Goal: Transaction & Acquisition: Purchase product/service

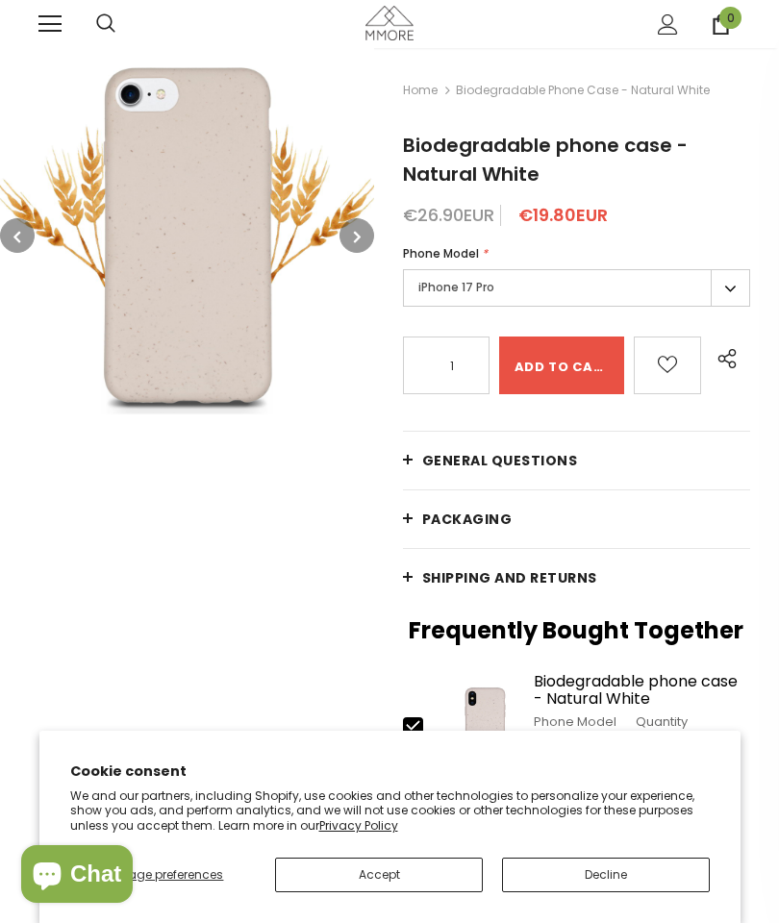
click at [355, 225] on button "button" at bounding box center [357, 235] width 35 height 35
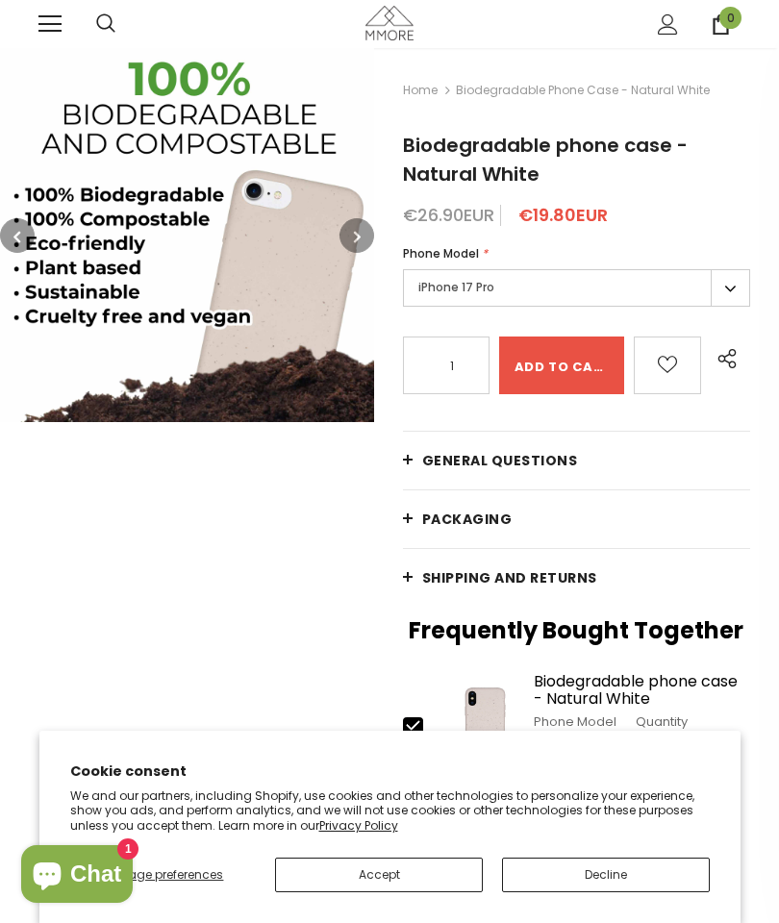
click at [353, 230] on button "button" at bounding box center [357, 235] width 35 height 35
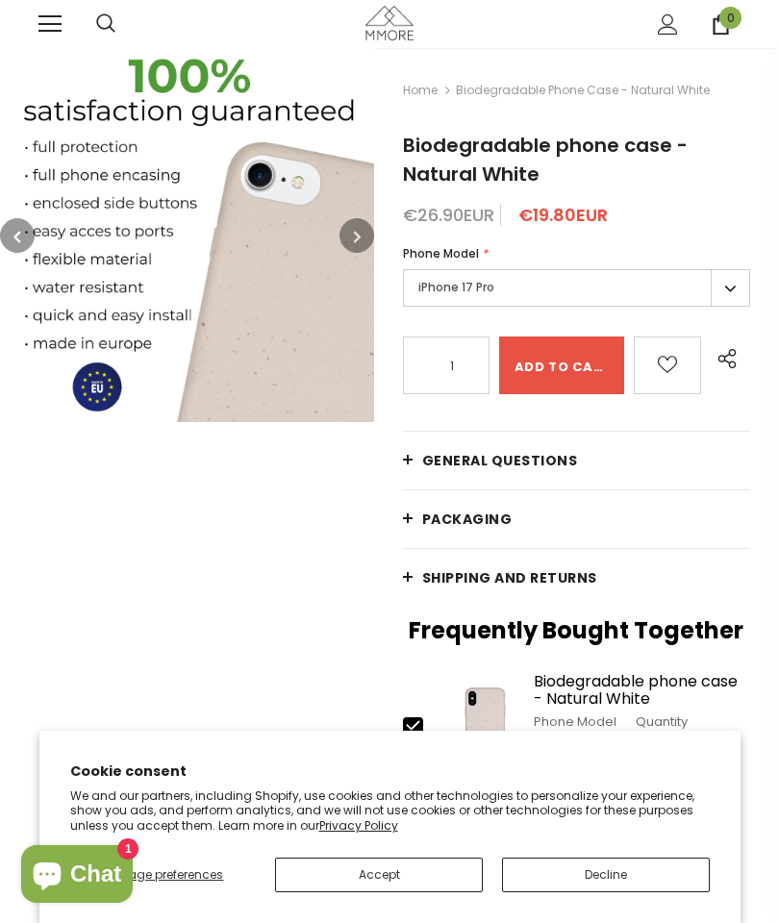
click at [351, 232] on button "button" at bounding box center [357, 235] width 35 height 35
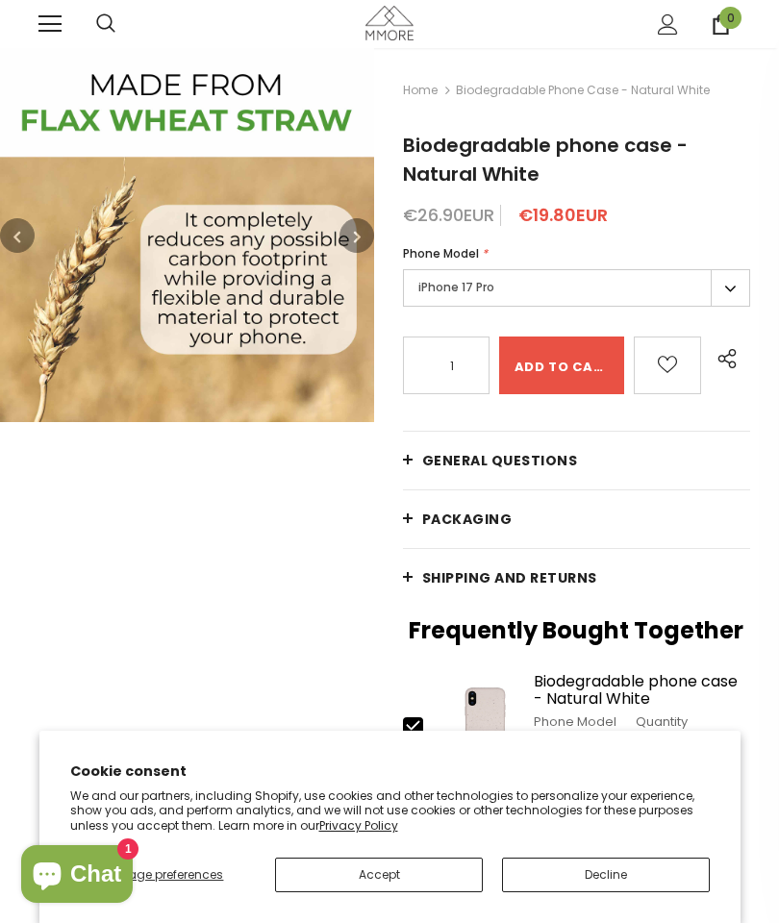
click at [351, 226] on button "button" at bounding box center [357, 235] width 35 height 35
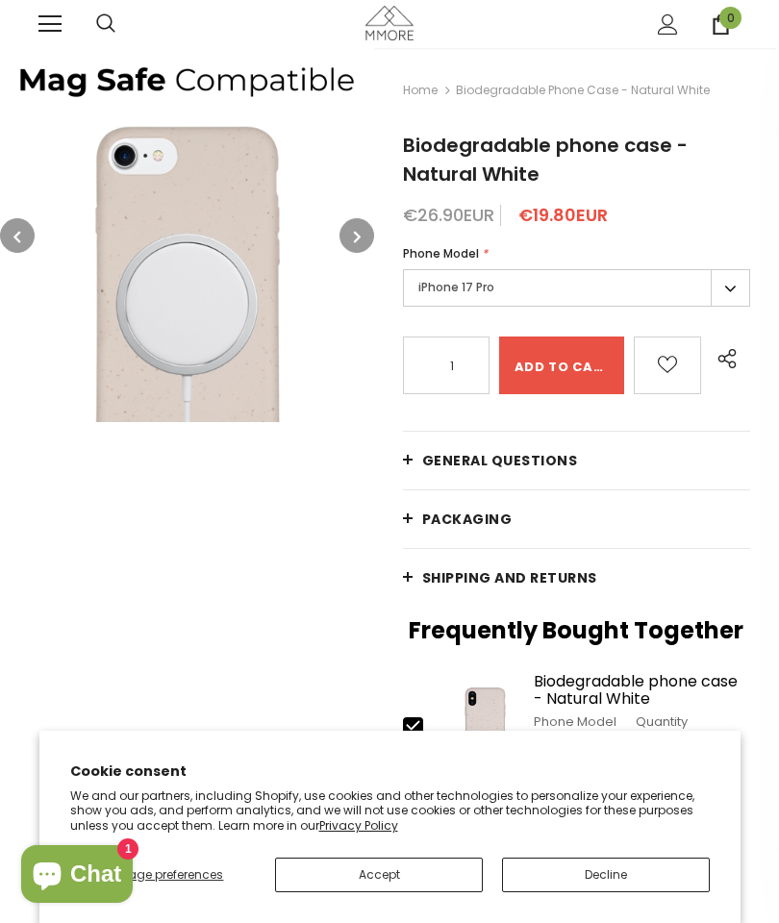
click at [713, 300] on label "iPhone 17 Pro" at bounding box center [576, 288] width 347 height 38
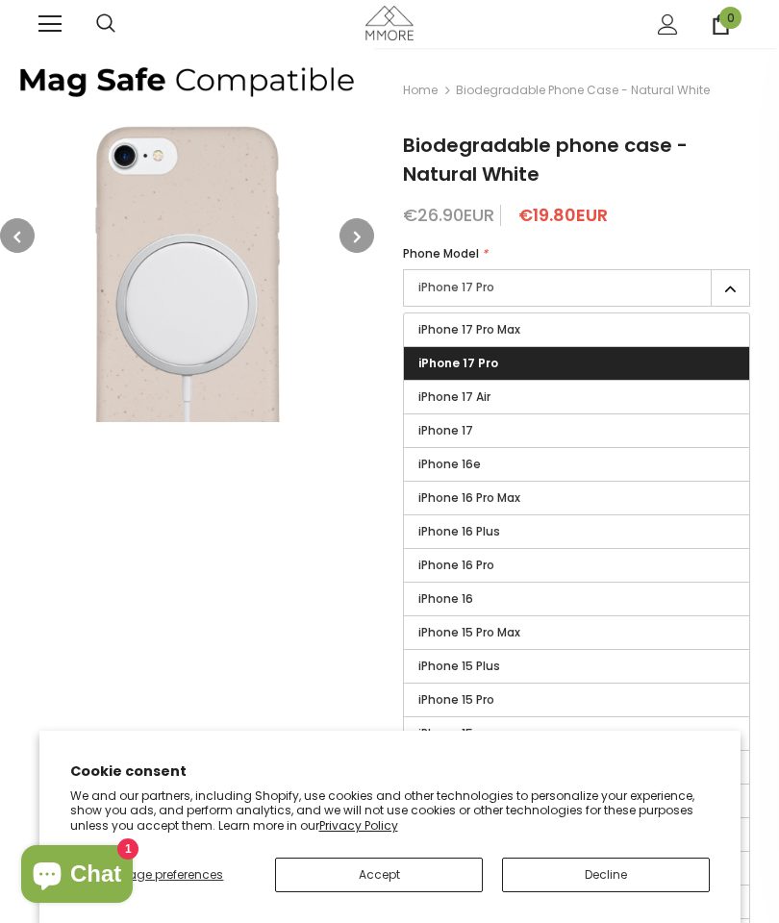
click at [643, 366] on label "iPhone 17 Pro" at bounding box center [576, 363] width 345 height 33
click at [0, 0] on input "iPhone 17 Pro" at bounding box center [0, 0] width 0 height 0
click at [693, 360] on label "iPhone 17 Pro" at bounding box center [576, 363] width 345 height 33
click at [0, 0] on input "iPhone 17 Pro" at bounding box center [0, 0] width 0 height 0
click at [315, 403] on img at bounding box center [187, 235] width 374 height 374
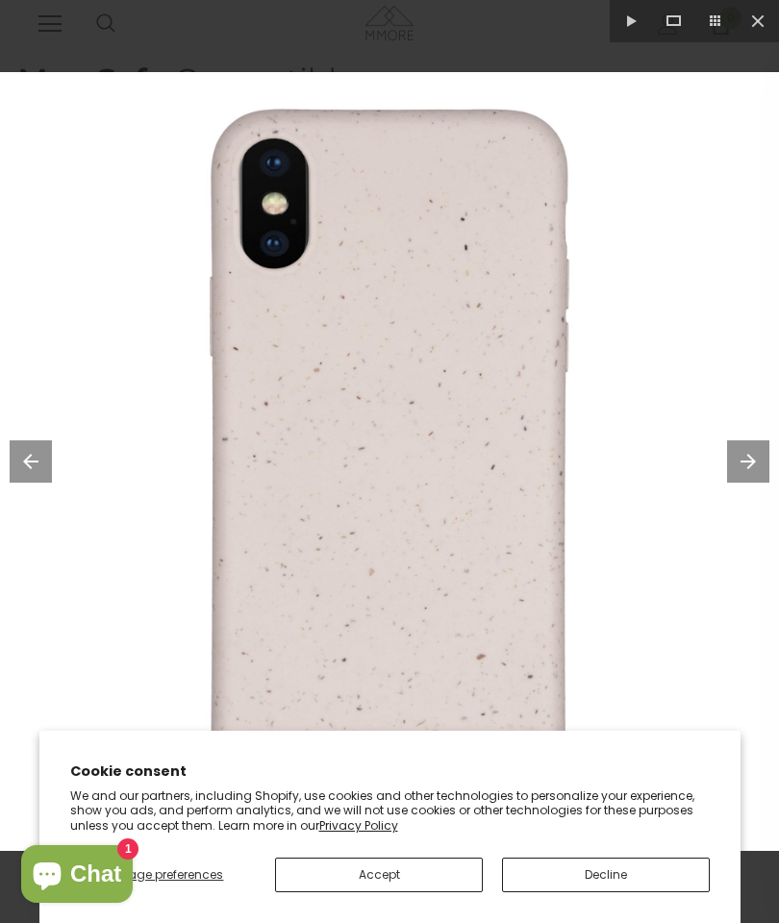
click at [442, 868] on button "Accept" at bounding box center [379, 875] width 208 height 35
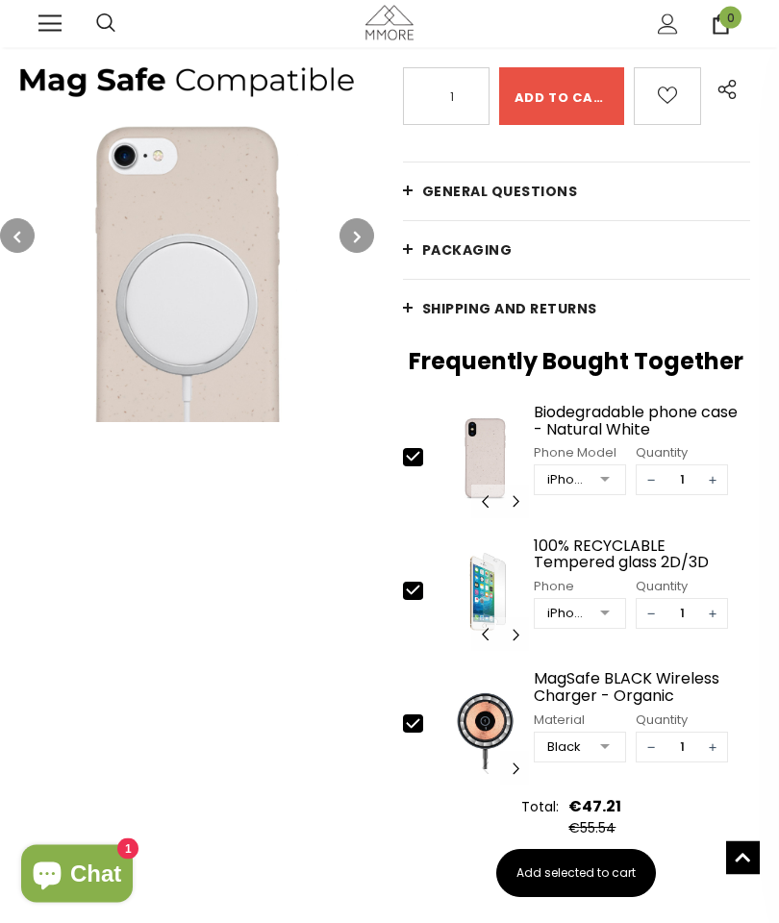
scroll to position [272, 0]
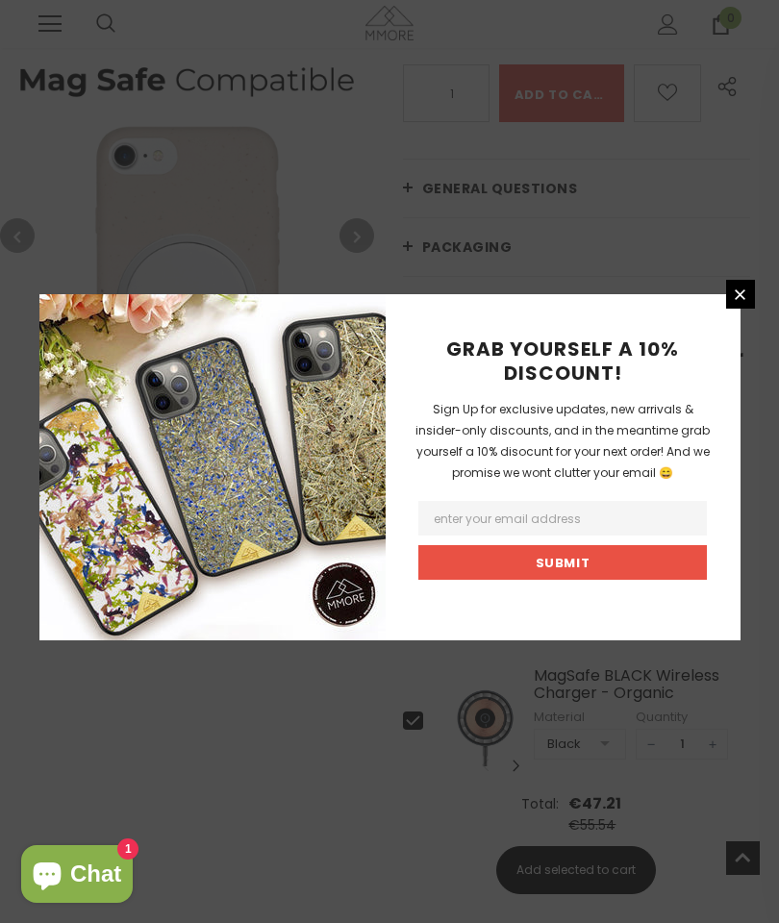
click at [729, 352] on div "GRAB YOURSELF A 10% DISCOUNT! Sign Up for exclusive updates, new arrivals & ins…" at bounding box center [563, 467] width 355 height 346
click at [730, 309] on link at bounding box center [740, 294] width 29 height 29
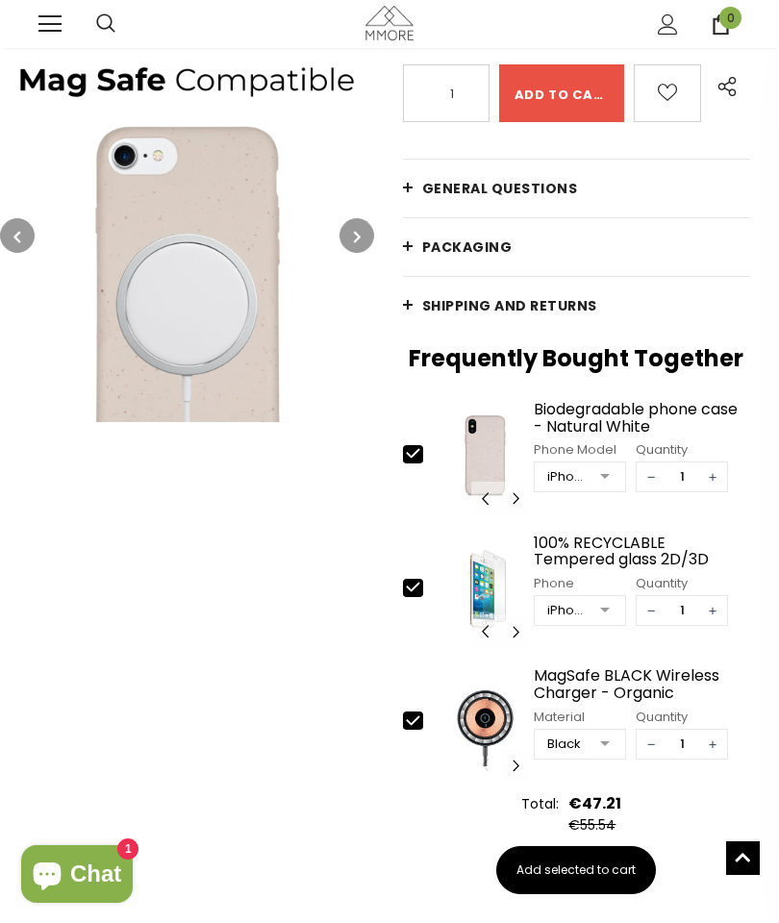
click at [47, 34] on link at bounding box center [49, 24] width 23 height 23
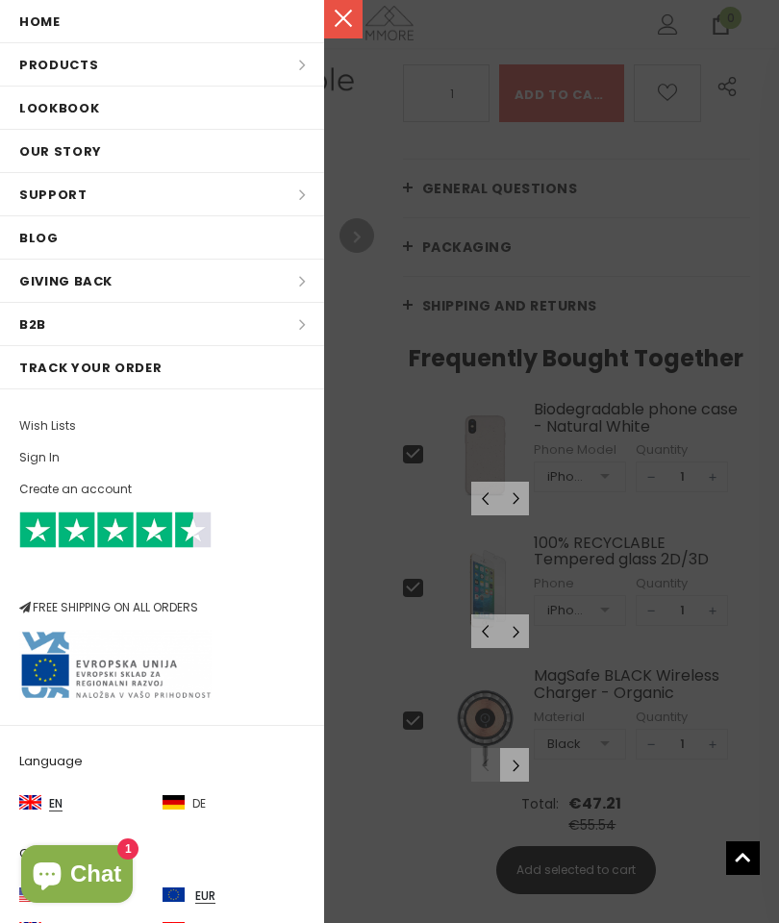
click at [139, 71] on li "Products Products All Products All Collections BUNDLES Organic Collection Wood …" at bounding box center [162, 64] width 324 height 43
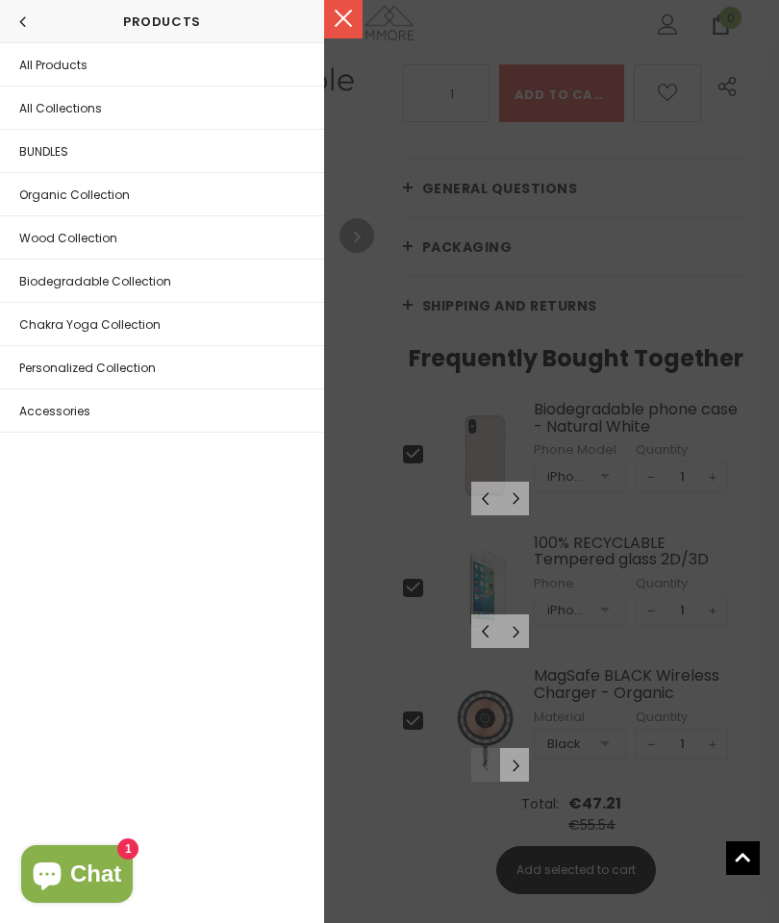
click at [45, 267] on link "Biodegradable Collection" at bounding box center [162, 281] width 324 height 42
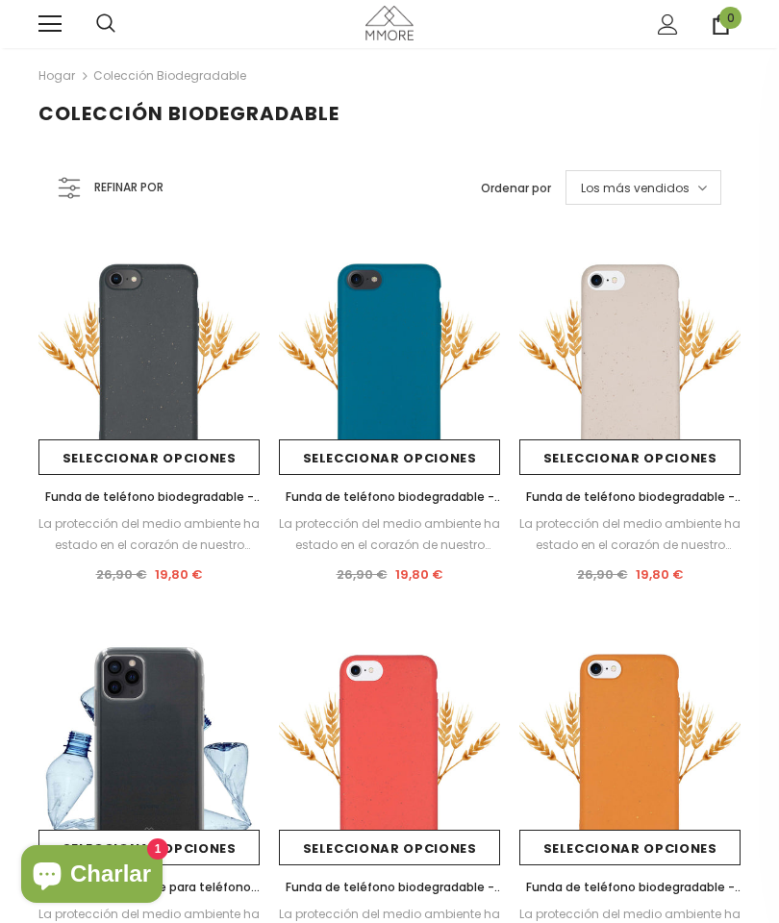
click at [673, 191] on font "Los más vendidos" at bounding box center [635, 188] width 109 height 16
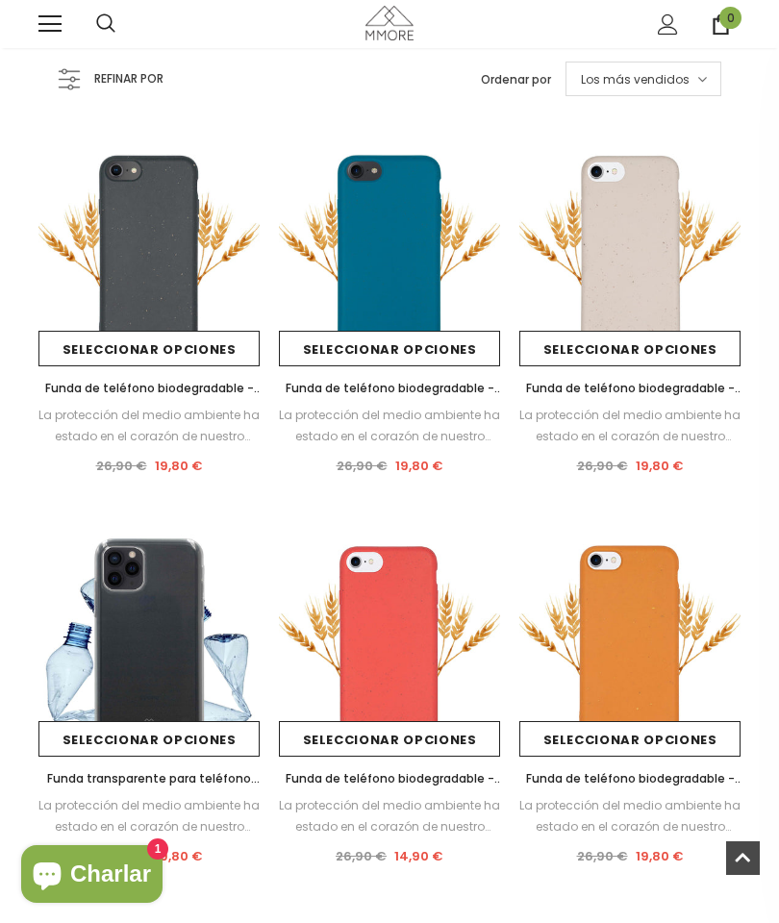
scroll to position [105, 0]
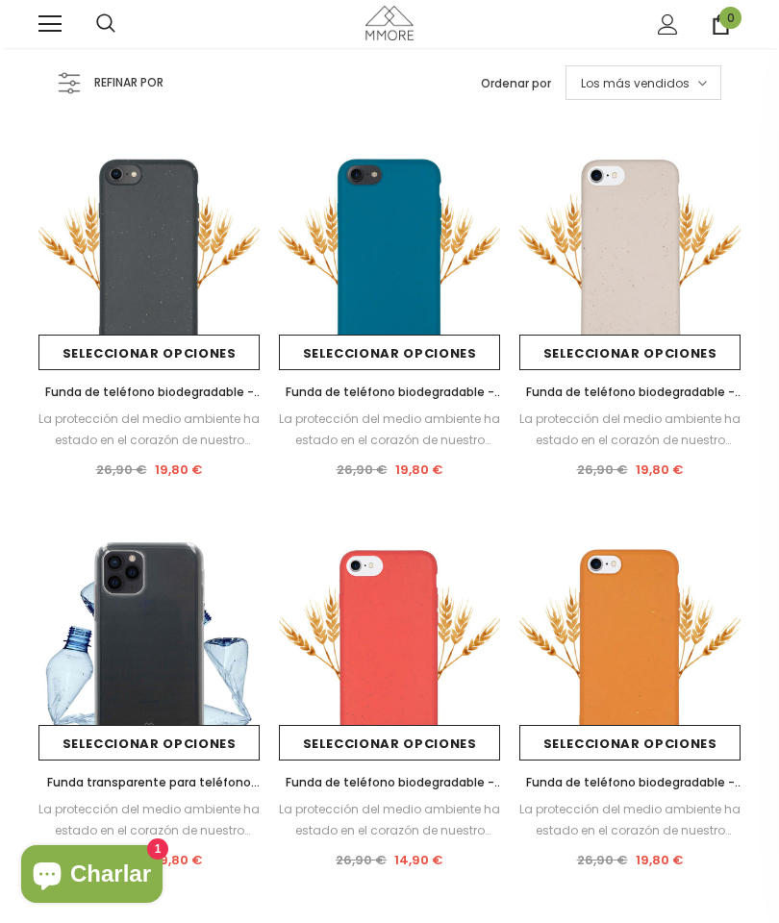
click at [69, 97] on div "Refinar por" at bounding box center [125, 82] width 135 height 35
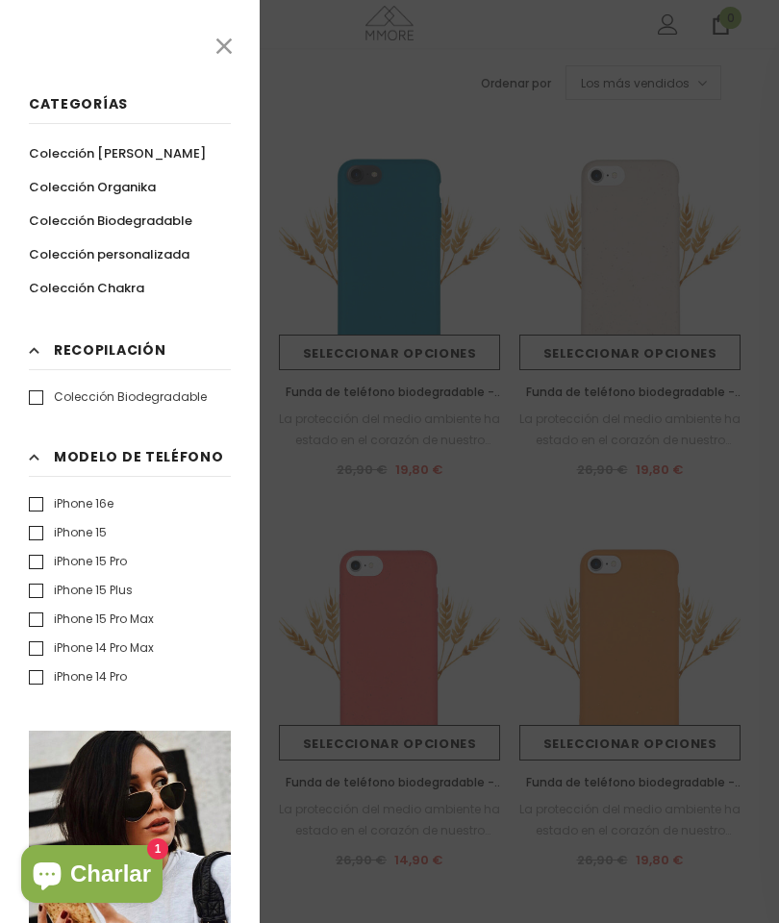
scroll to position [0, 0]
click at [450, 471] on div at bounding box center [389, 461] width 779 height 923
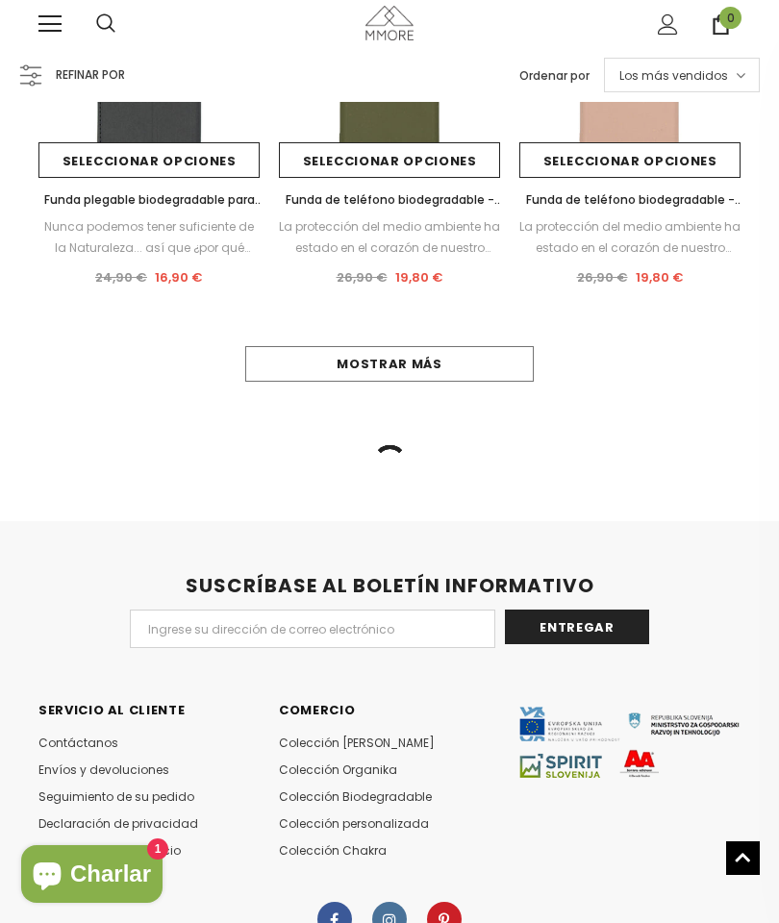
scroll to position [1476, 0]
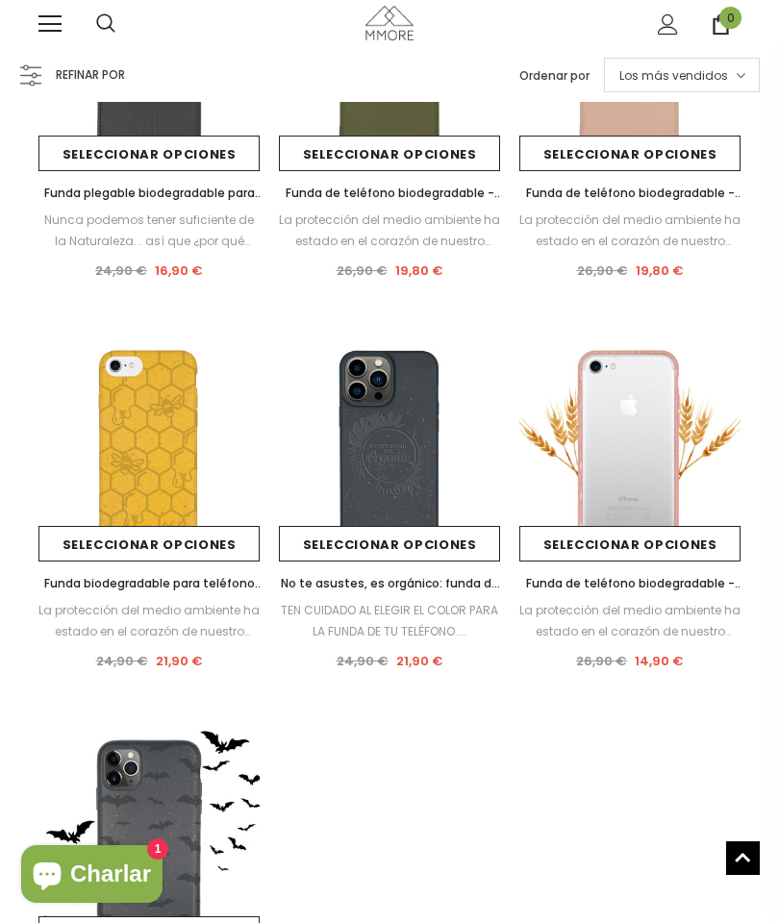
click at [661, 418] on img at bounding box center [629, 450] width 221 height 221
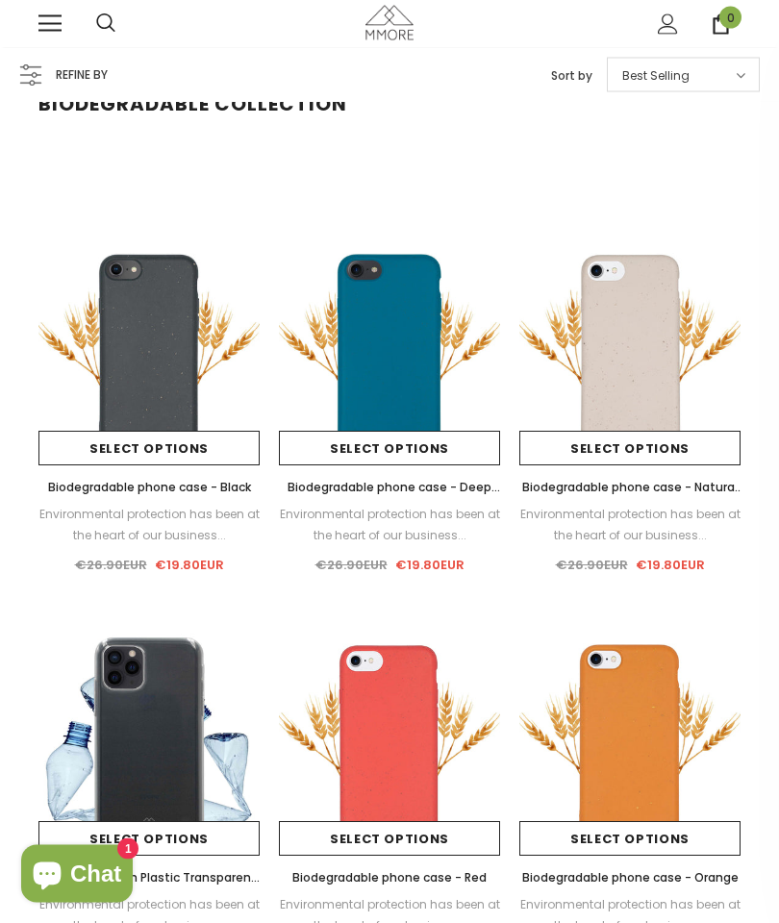
scroll to position [0, 0]
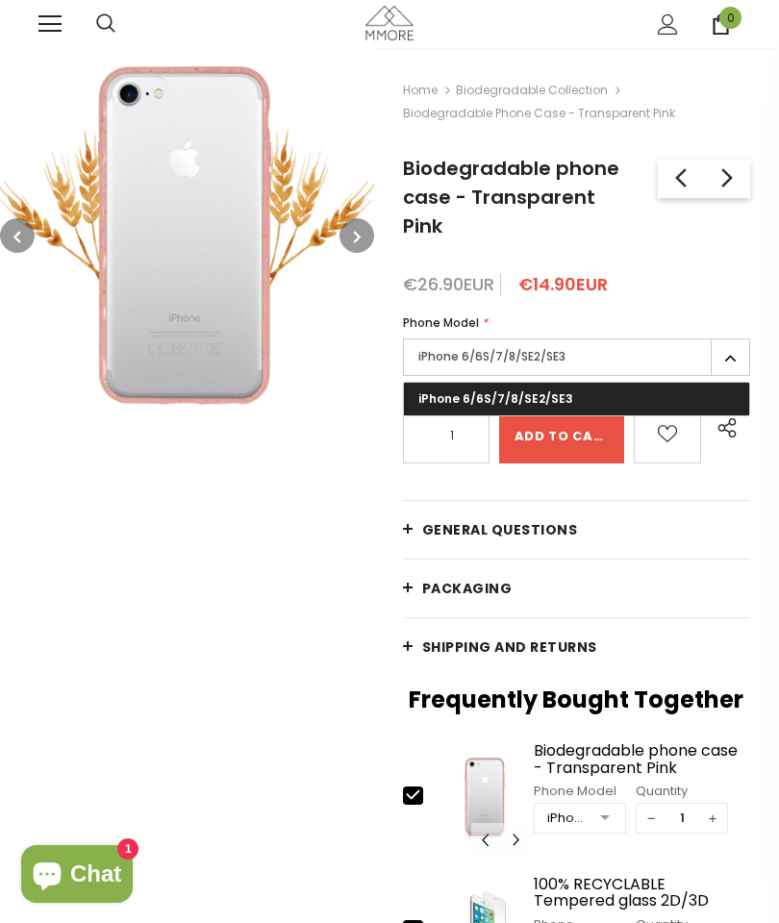
click at [342, 542] on div "1 2 3" at bounding box center [187, 680] width 374 height 1264
